Goal: Information Seeking & Learning: Learn about a topic

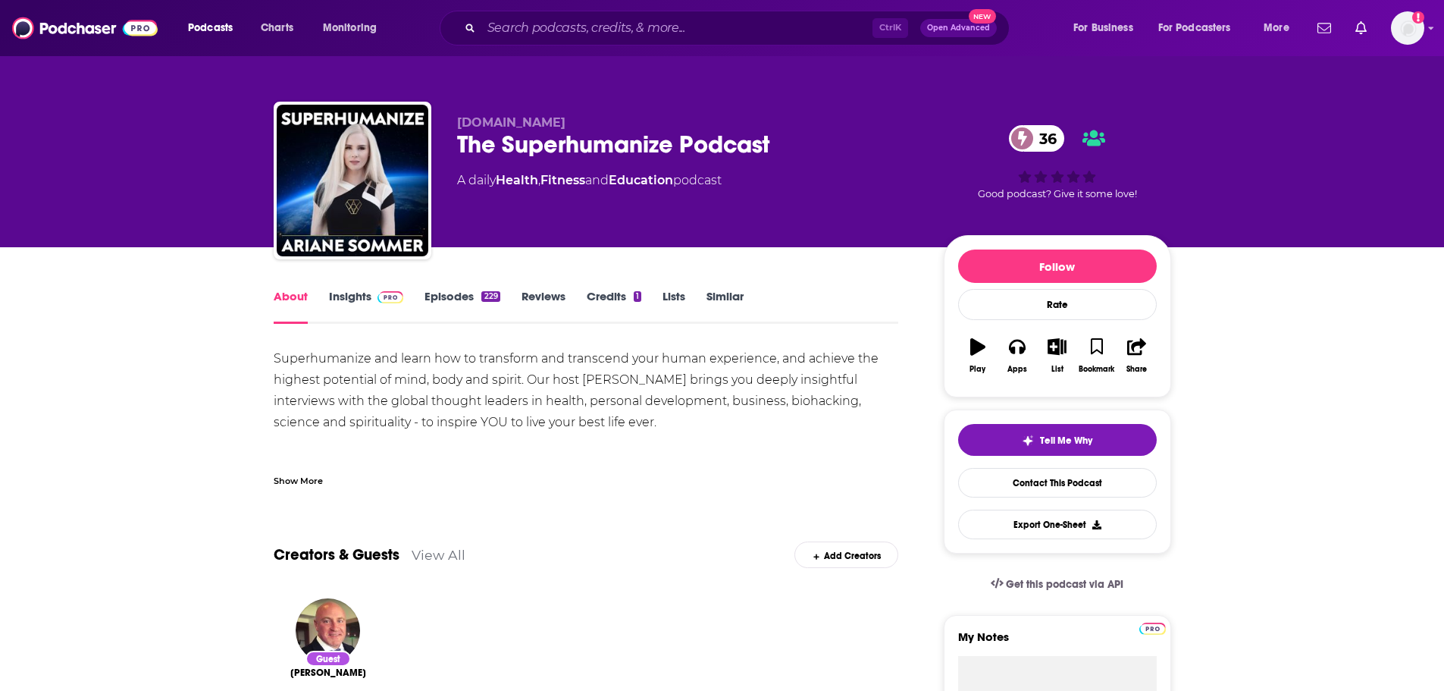
click at [576, 481] on div "Show More" at bounding box center [586, 475] width 625 height 26
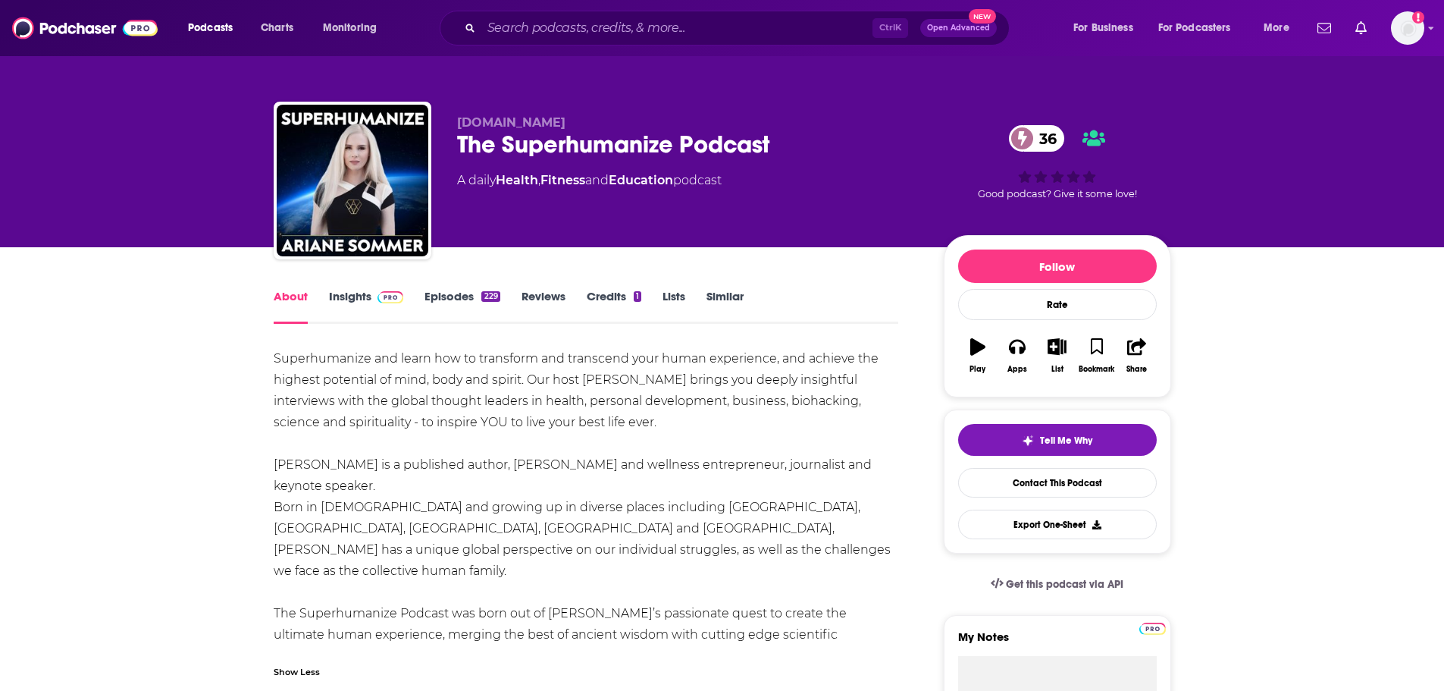
click at [359, 290] on link "Insights" at bounding box center [366, 306] width 75 height 35
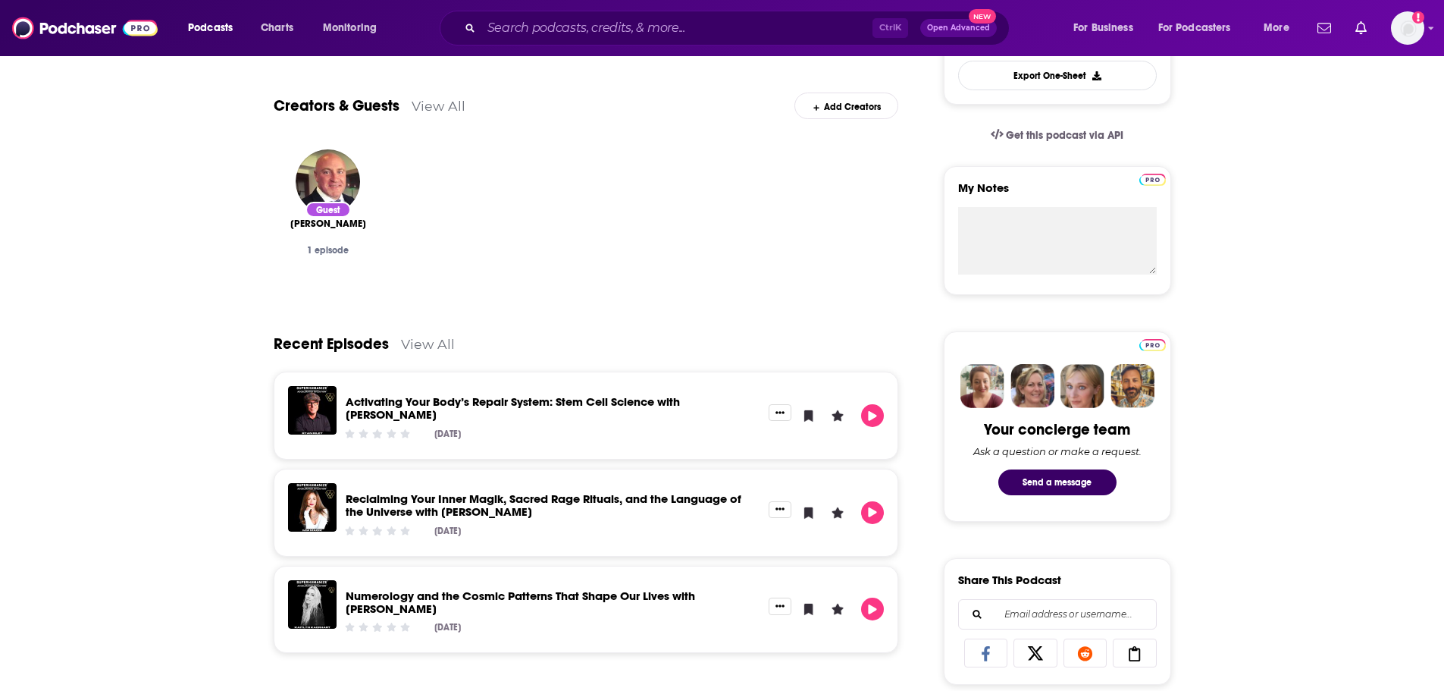
scroll to position [455, 0]
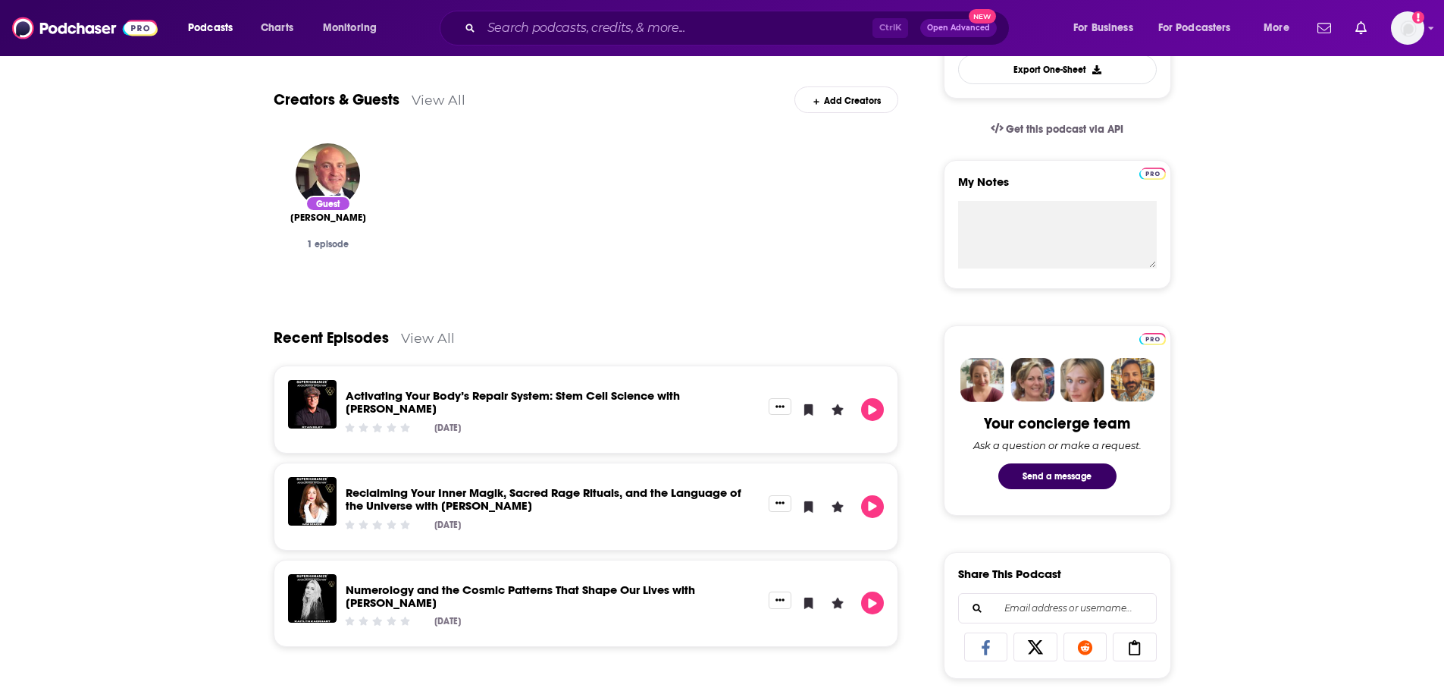
click at [530, 399] on link "Activating Your Body’s Repair System: Stem Cell Science with Ryan Riley" at bounding box center [513, 401] width 334 height 27
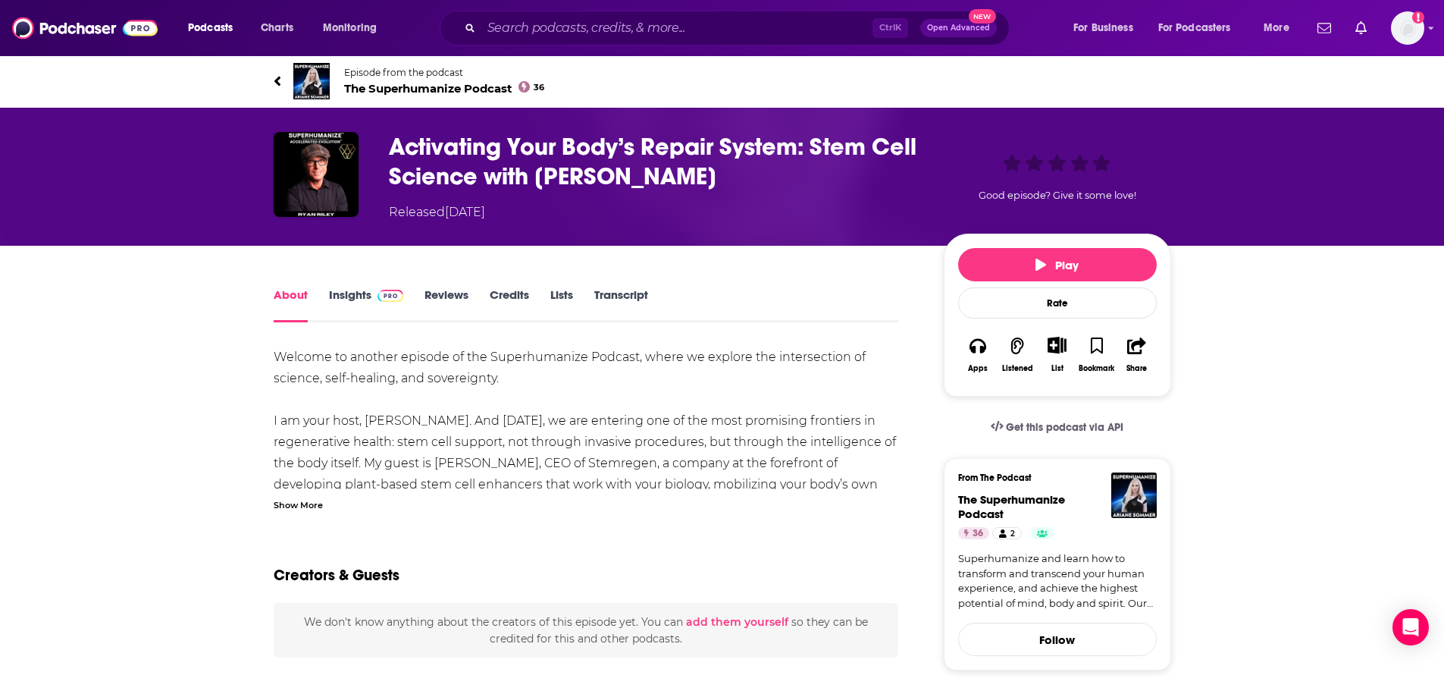
click at [620, 294] on link "Transcript" at bounding box center [621, 304] width 54 height 35
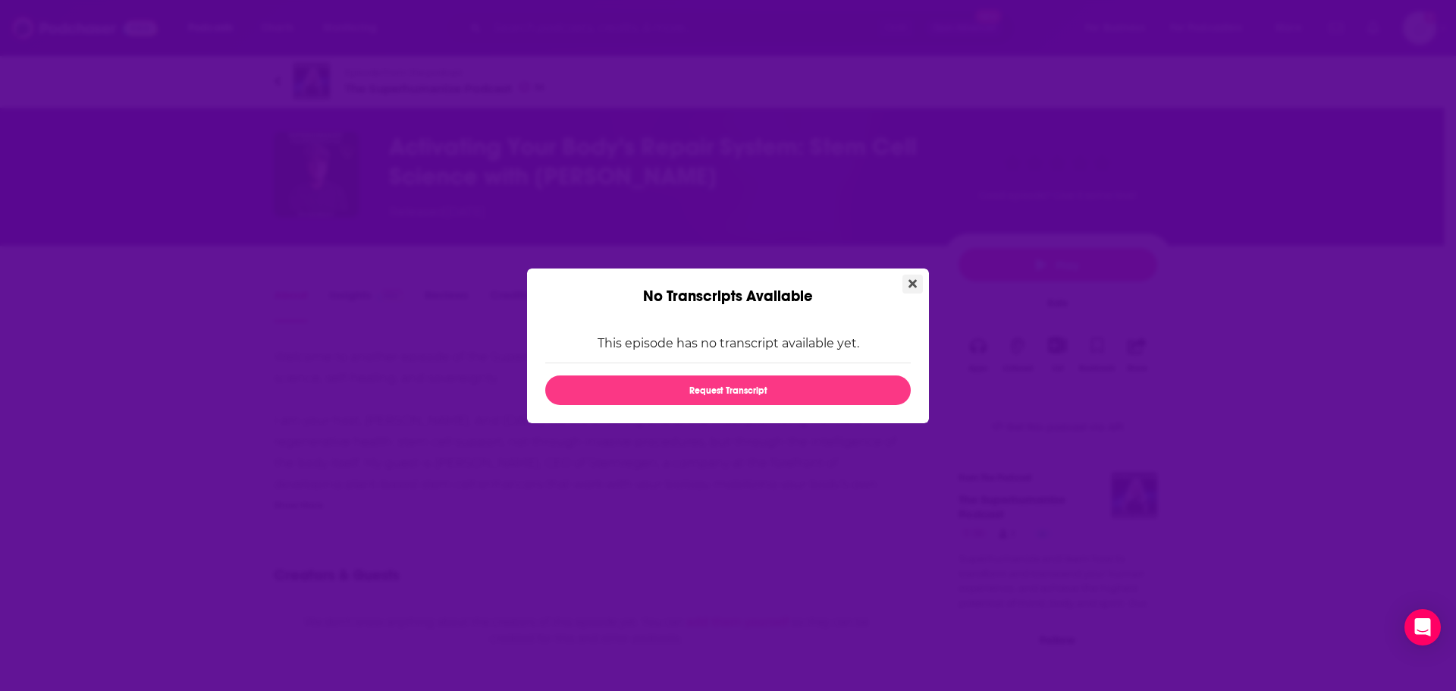
click at [907, 282] on button "Close" at bounding box center [912, 283] width 20 height 19
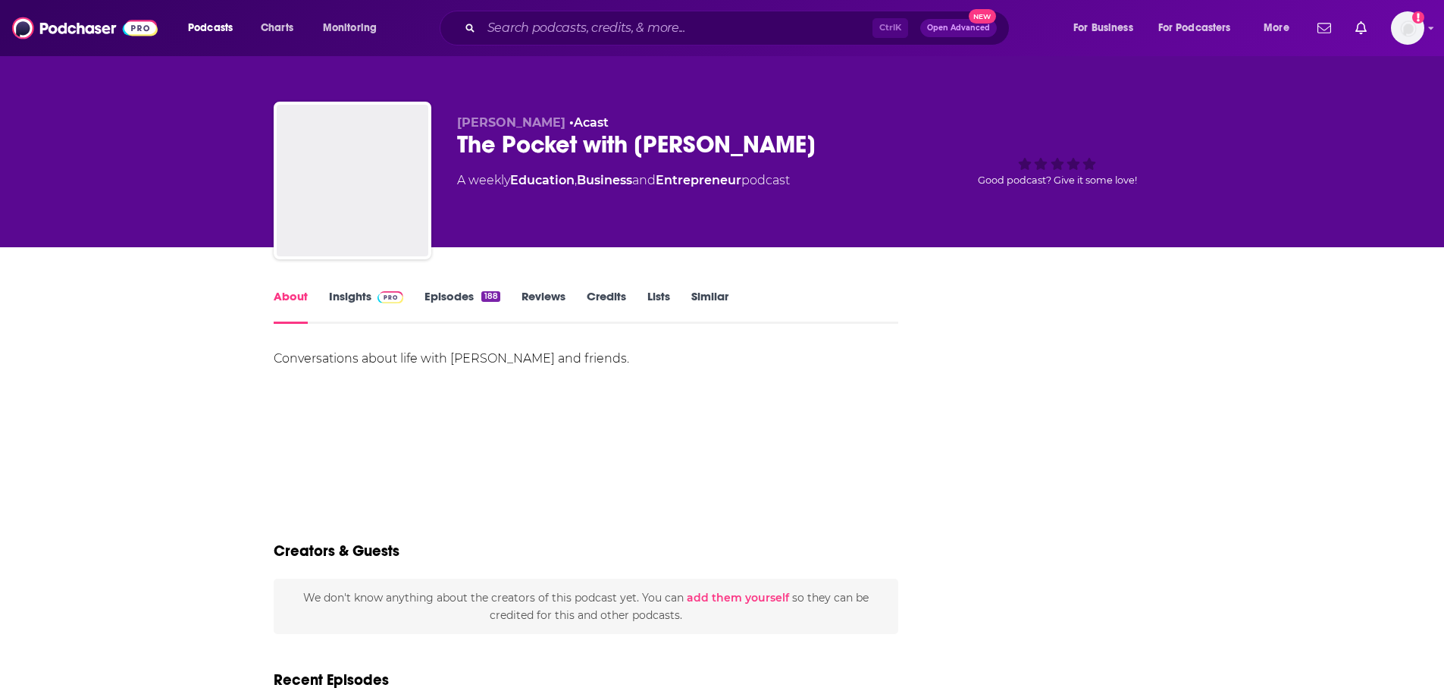
click at [337, 296] on link "Insights" at bounding box center [366, 306] width 75 height 35
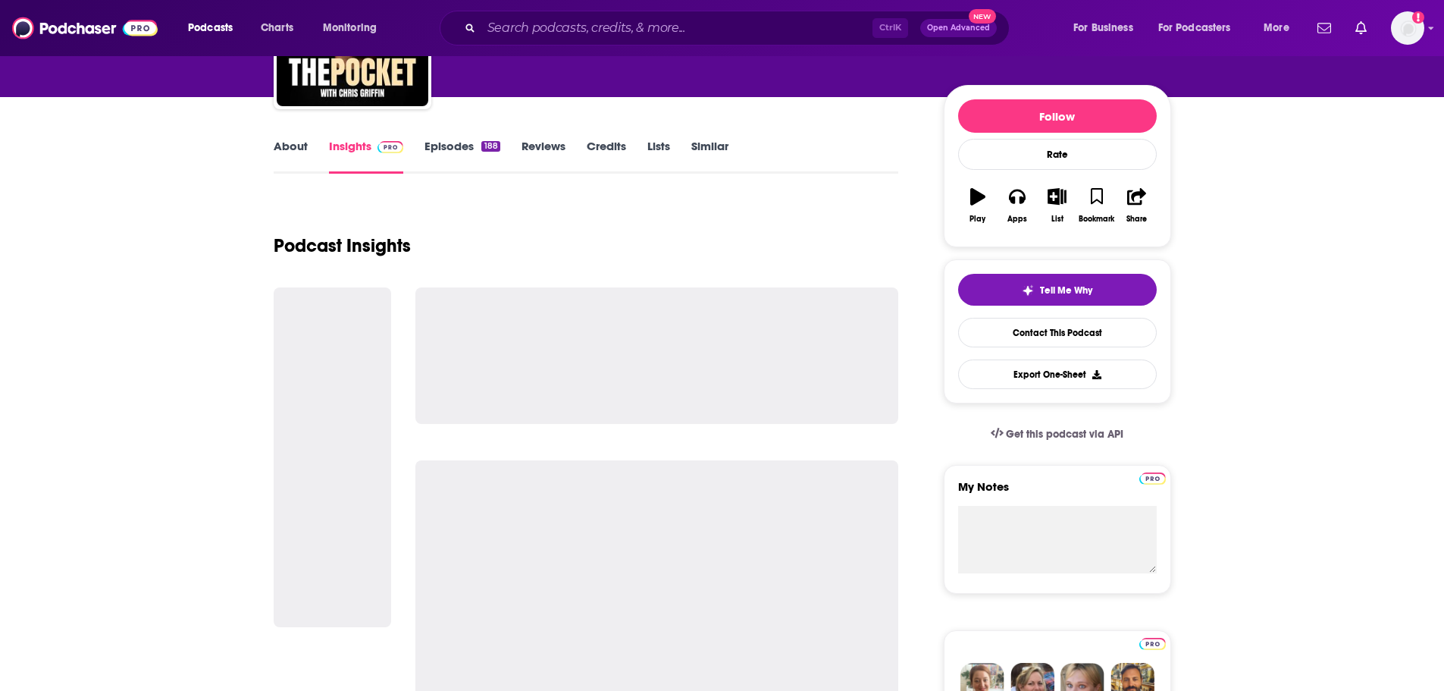
scroll to position [152, 0]
